Goal: Task Accomplishment & Management: Manage account settings

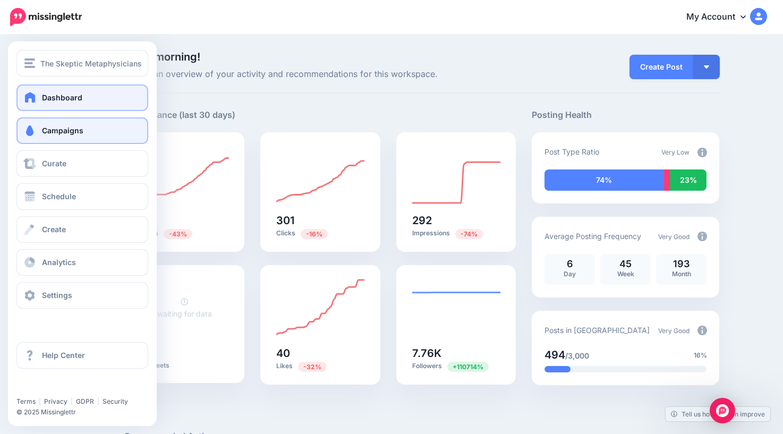
click at [62, 135] on link "Campaigns" at bounding box center [82, 130] width 132 height 27
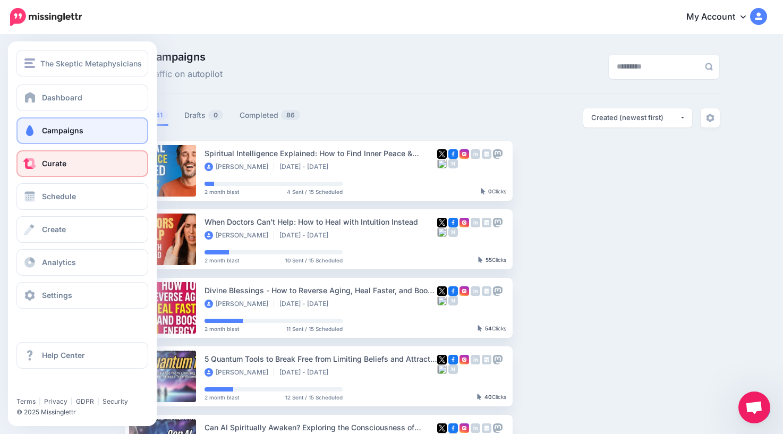
click at [40, 164] on link "Curate" at bounding box center [82, 163] width 132 height 27
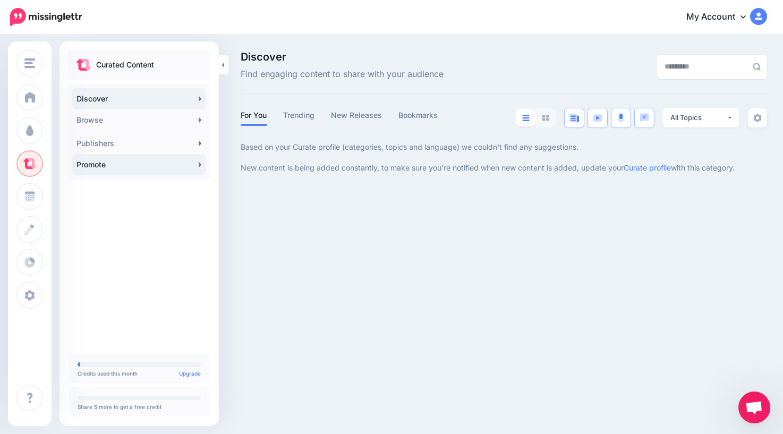
click at [130, 168] on link "Promote" at bounding box center [139, 164] width 134 height 21
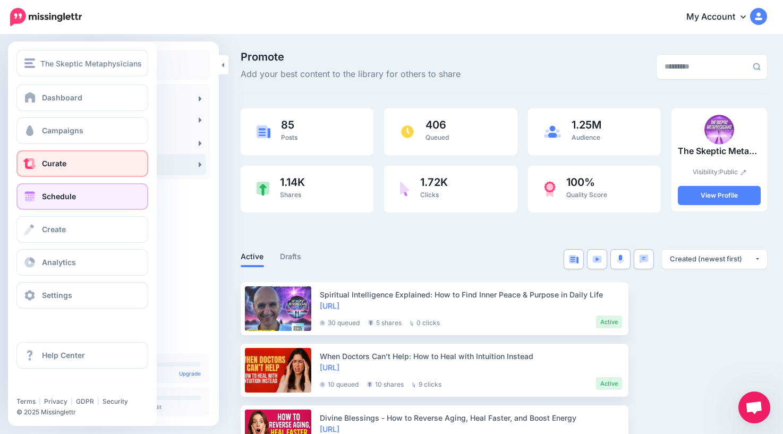
click at [41, 199] on link "Schedule" at bounding box center [82, 196] width 132 height 27
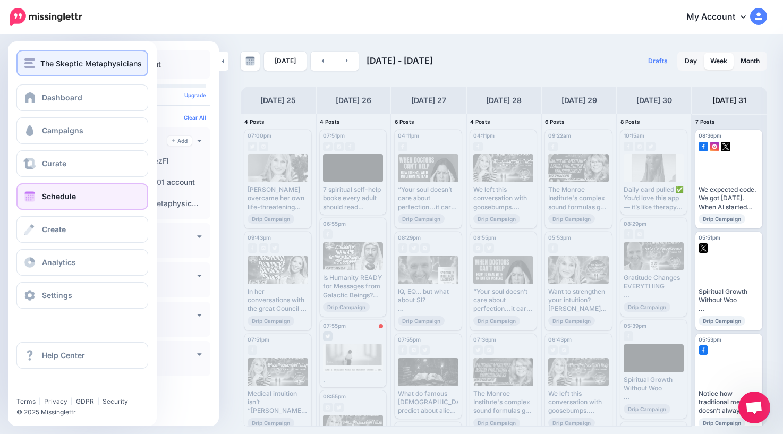
click at [41, 64] on span "The Skeptic Metaphysicians" at bounding box center [90, 63] width 101 height 12
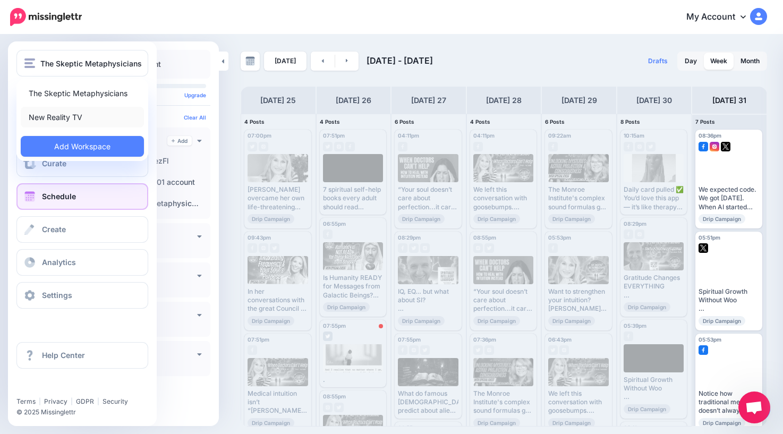
click at [59, 116] on link "New Reality TV" at bounding box center [82, 117] width 123 height 21
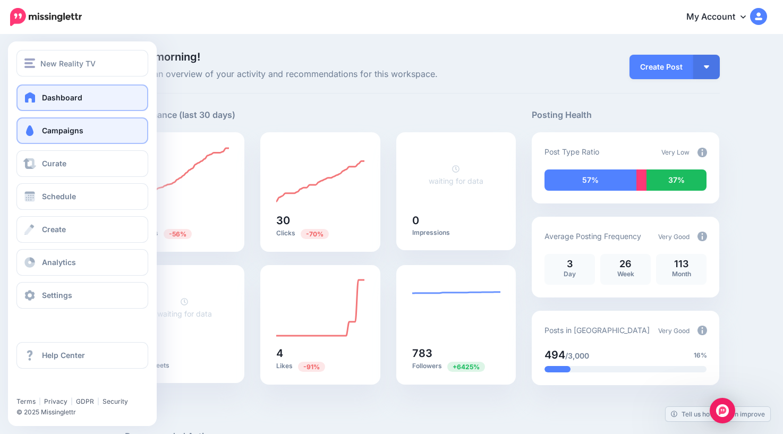
click at [42, 134] on span "Campaigns" at bounding box center [62, 130] width 41 height 9
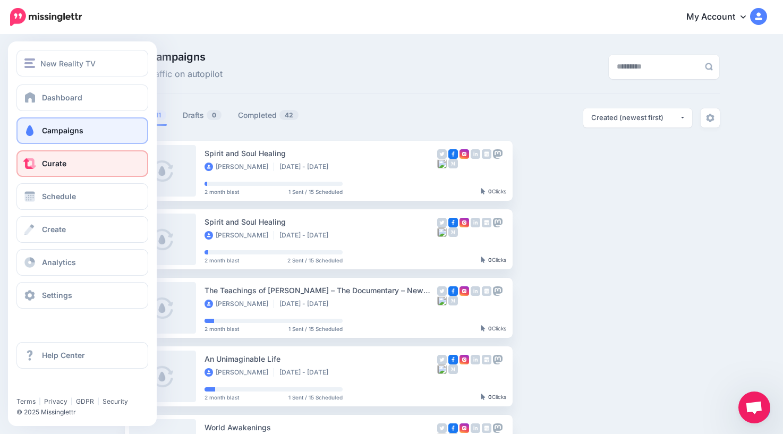
click at [52, 164] on span "Curate" at bounding box center [54, 163] width 24 height 9
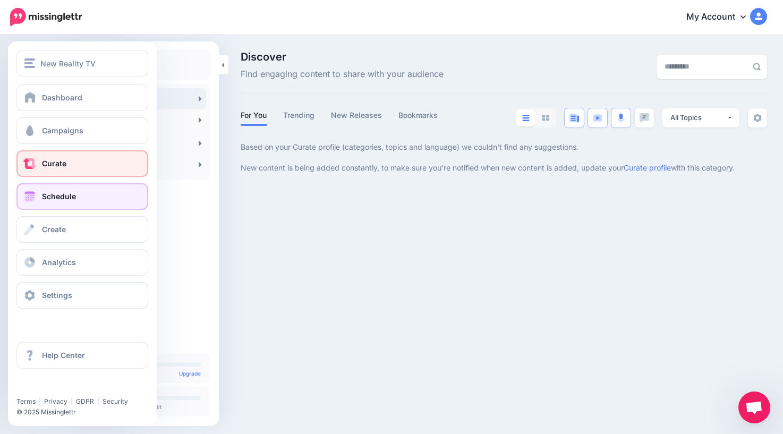
click at [63, 198] on span "Schedule" at bounding box center [59, 196] width 34 height 9
